Goal: Check status: Check status

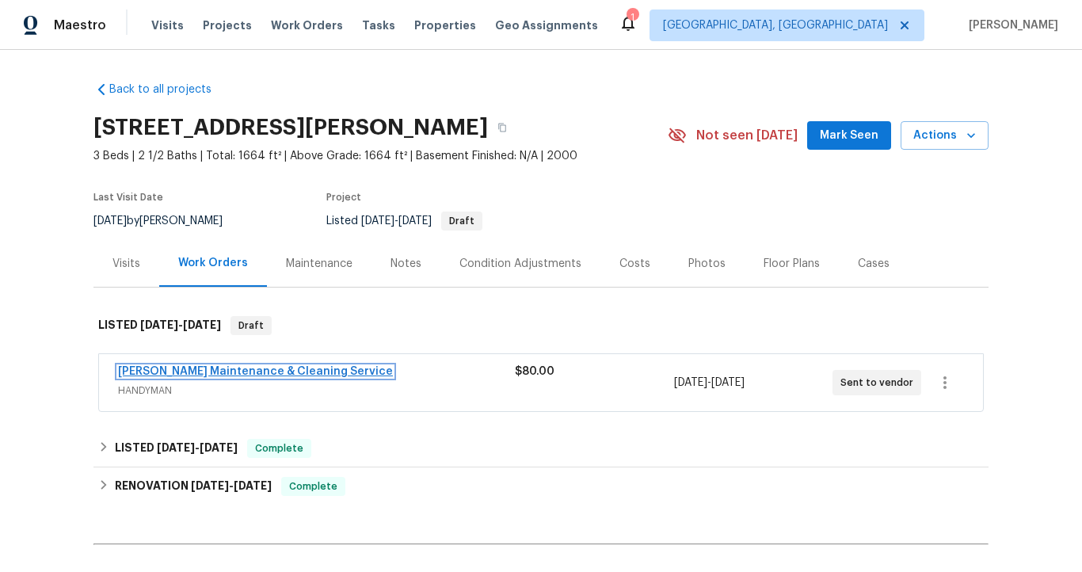
click at [274, 370] on link "[PERSON_NAME] Maintenance & Cleaning Service" at bounding box center [255, 371] width 275 height 11
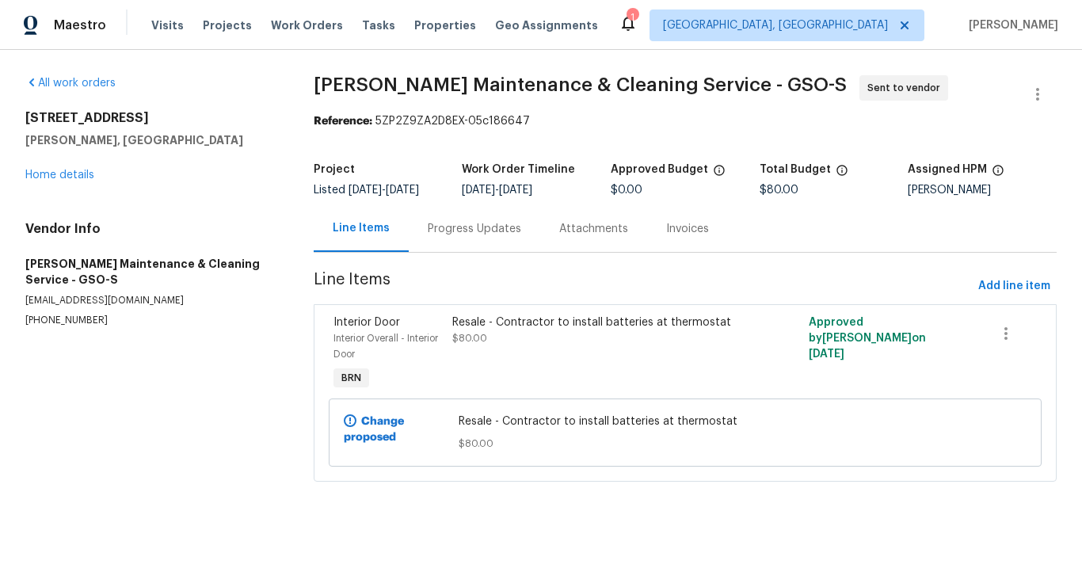
click at [450, 237] on div "Progress Updates" at bounding box center [474, 229] width 93 height 16
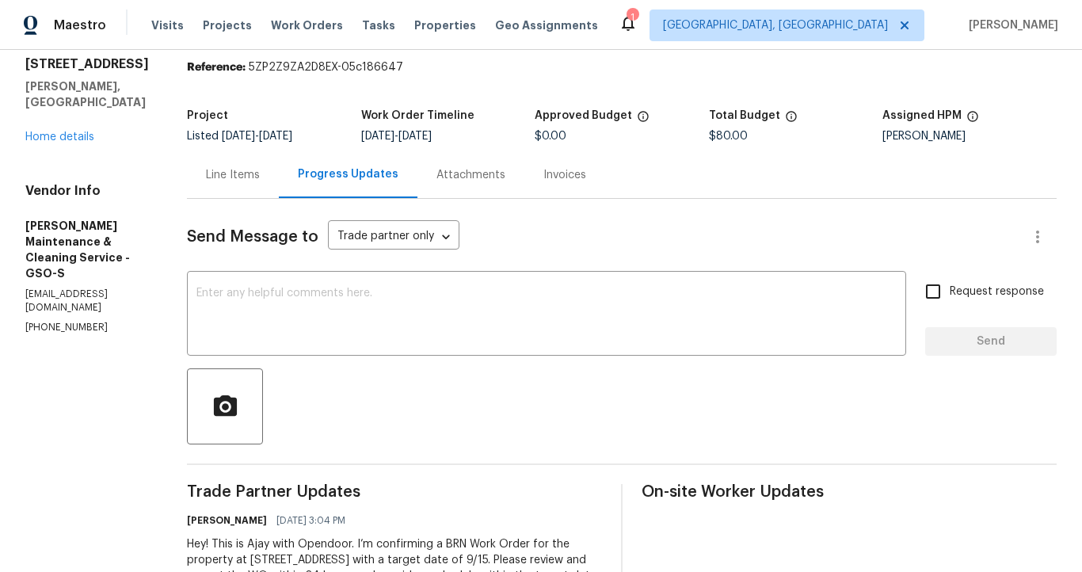
scroll to position [50, 0]
